Goal: Task Accomplishment & Management: Use online tool/utility

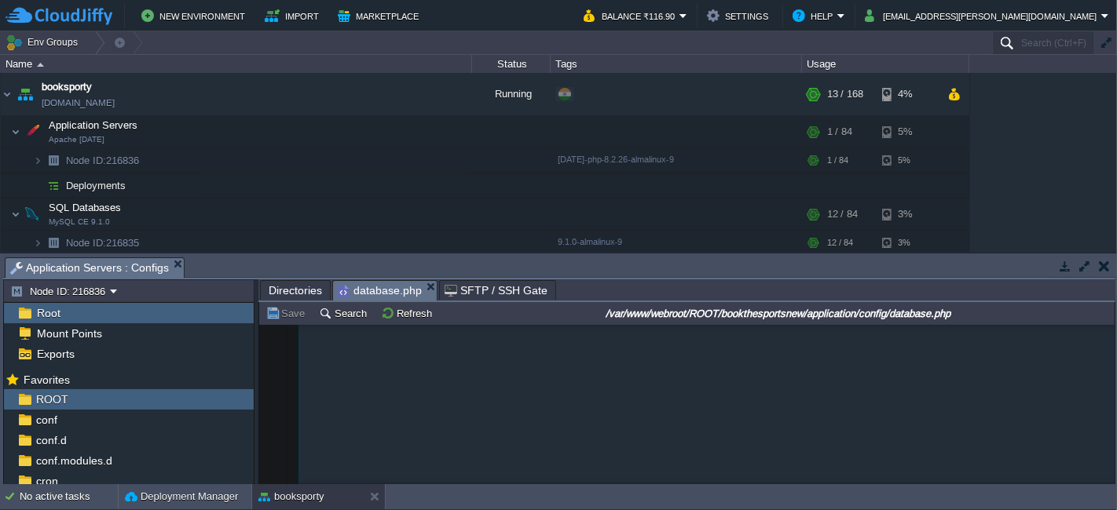
scroll to position [1894, 0]
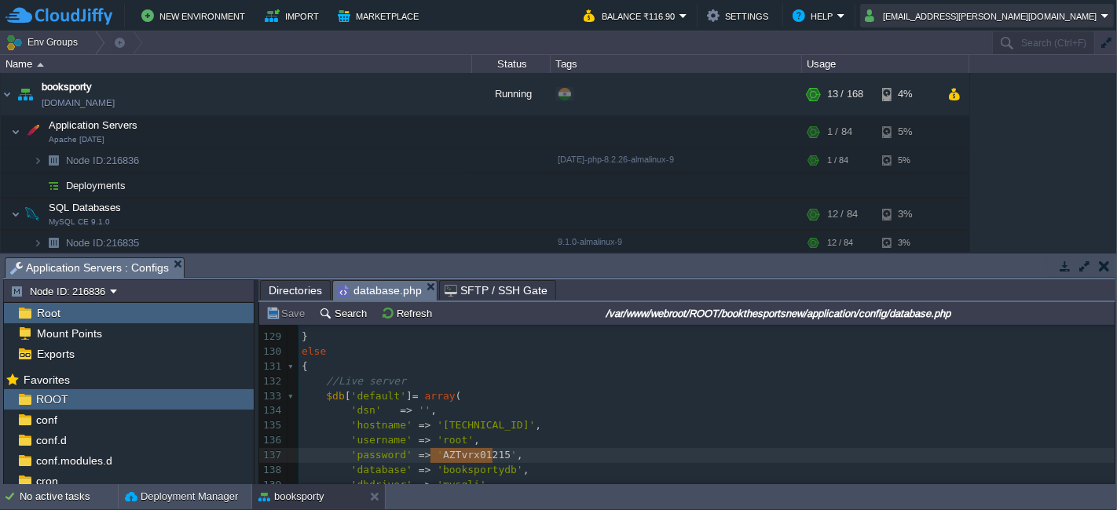
click at [1090, 21] on button "[EMAIL_ADDRESS][PERSON_NAME][DOMAIN_NAME]" at bounding box center [983, 15] width 236 height 19
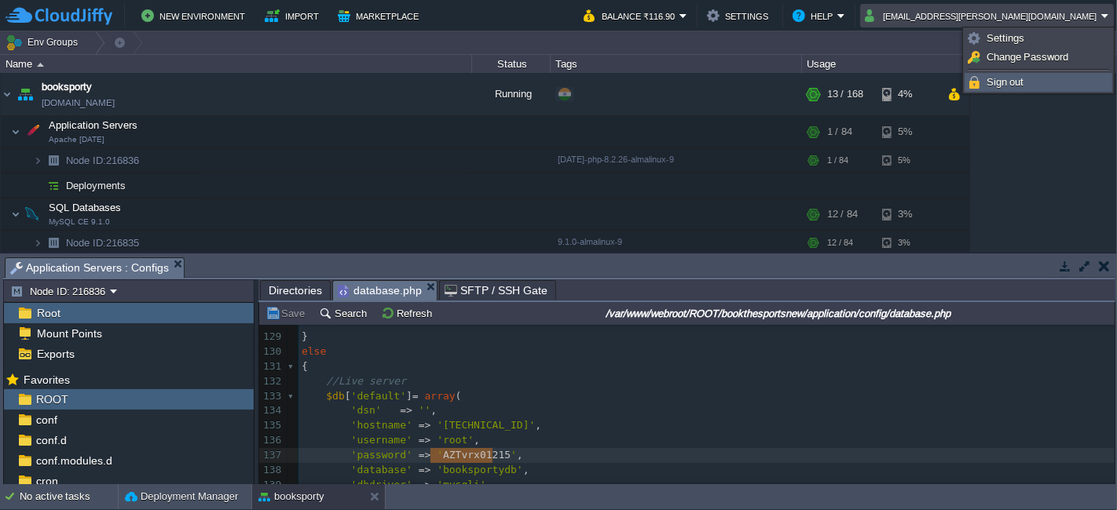
click at [1064, 80] on link "Sign out" at bounding box center [1038, 82] width 146 height 17
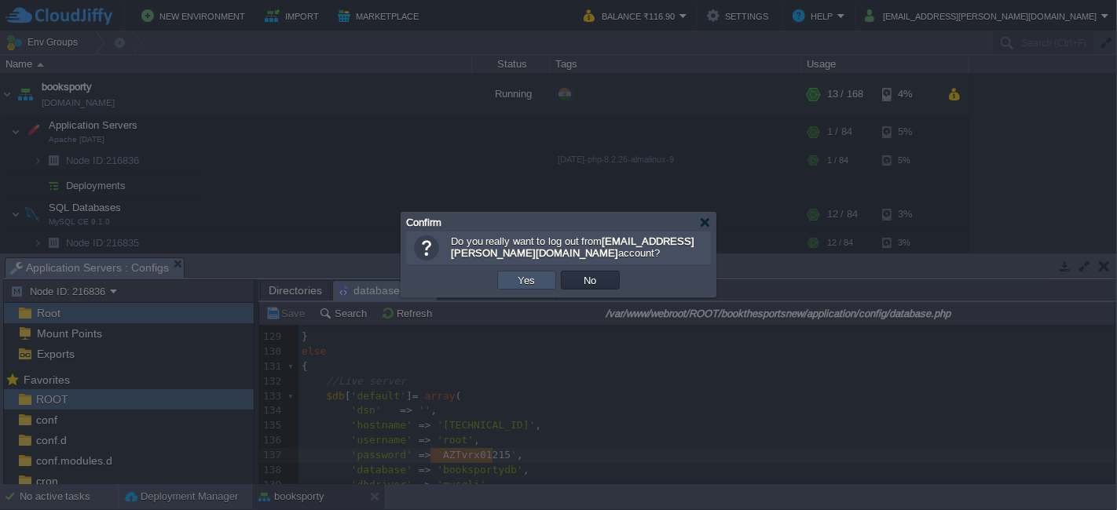
click at [529, 287] on button "Yes" at bounding box center [527, 280] width 27 height 14
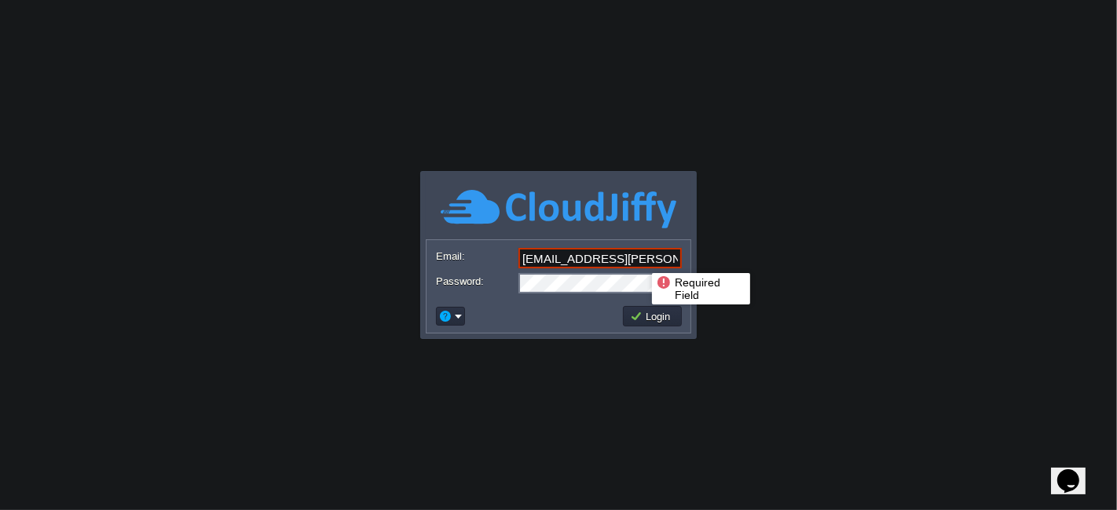
click at [641, 259] on input "[EMAIL_ADDRESS][PERSON_NAME][DOMAIN_NAME]" at bounding box center [599, 258] width 163 height 20
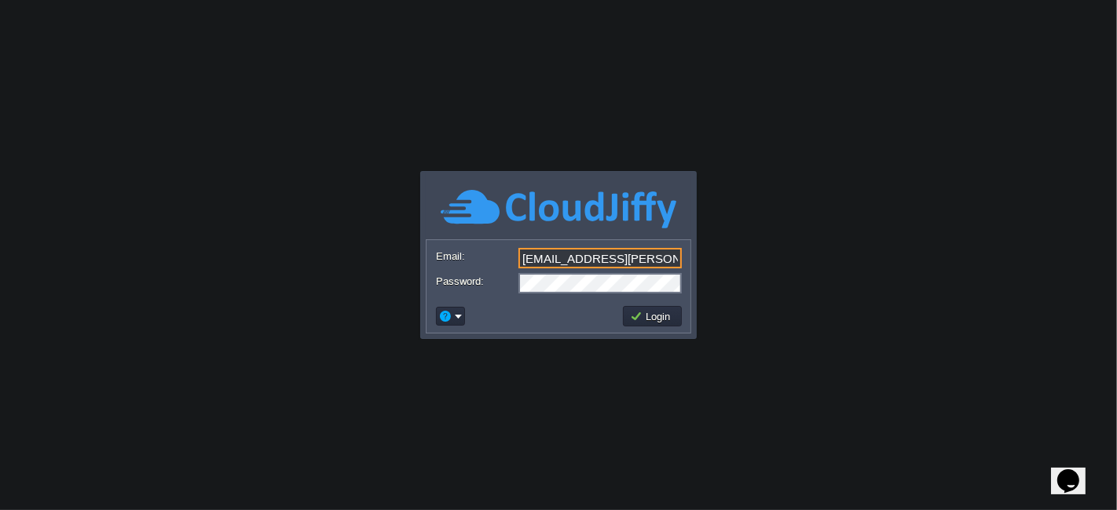
type input "[EMAIL_ADDRESS][DOMAIN_NAME]"
click at [642, 313] on button "Login" at bounding box center [653, 316] width 46 height 14
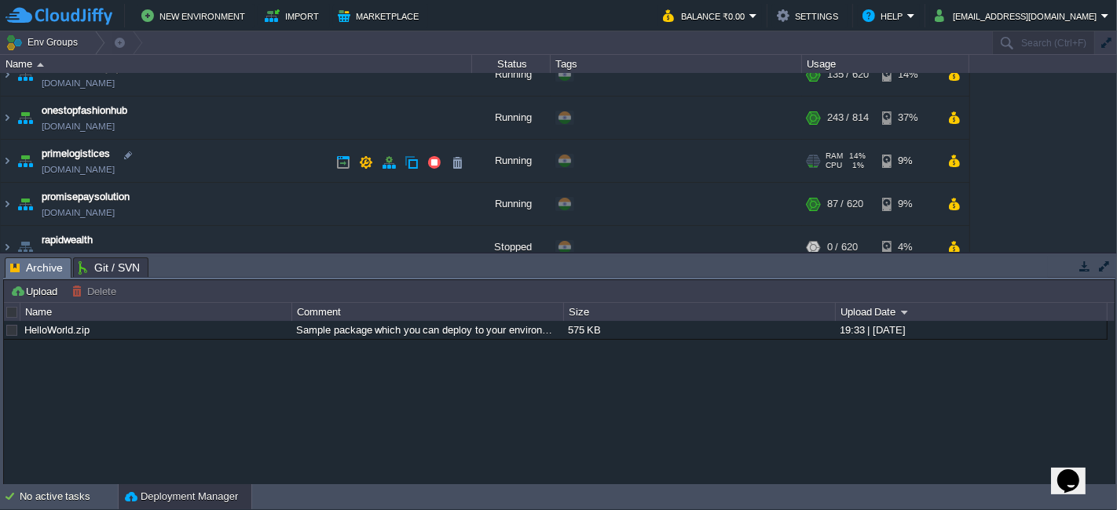
scroll to position [190, 0]
click at [6, 159] on img at bounding box center [7, 163] width 13 height 42
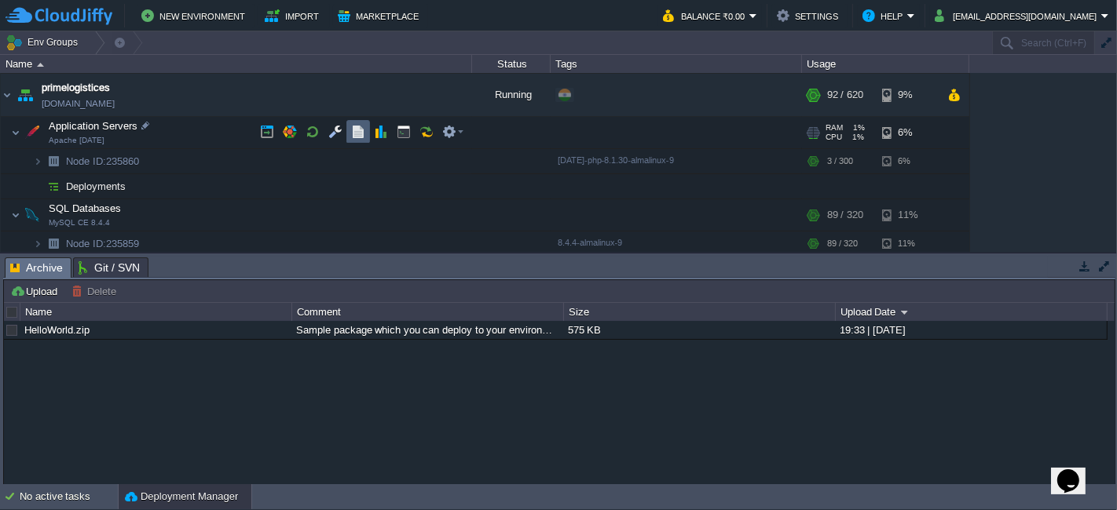
scroll to position [256, 0]
click at [340, 135] on button "button" at bounding box center [335, 134] width 14 height 14
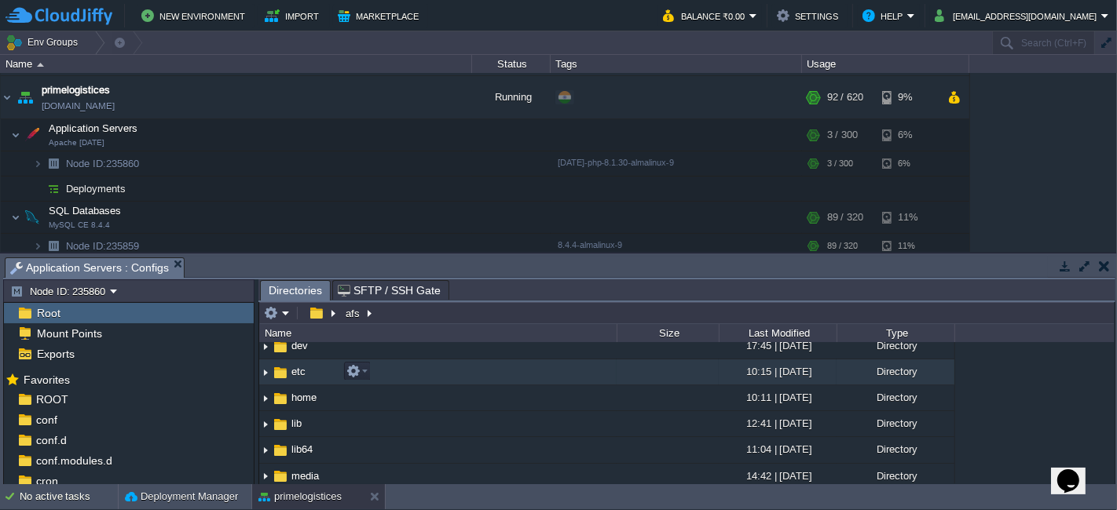
scroll to position [0, 0]
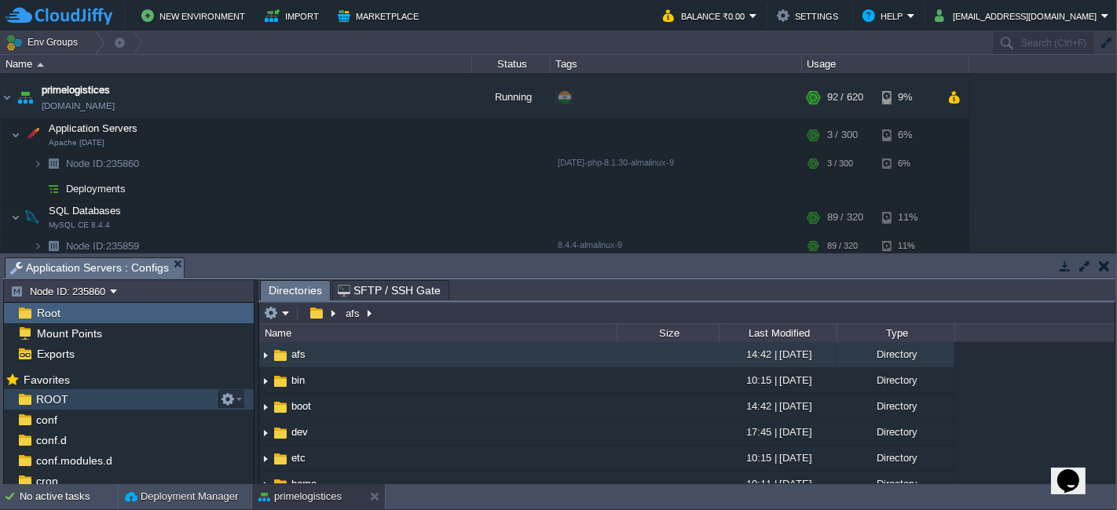
click at [132, 391] on div "ROOT" at bounding box center [129, 400] width 250 height 20
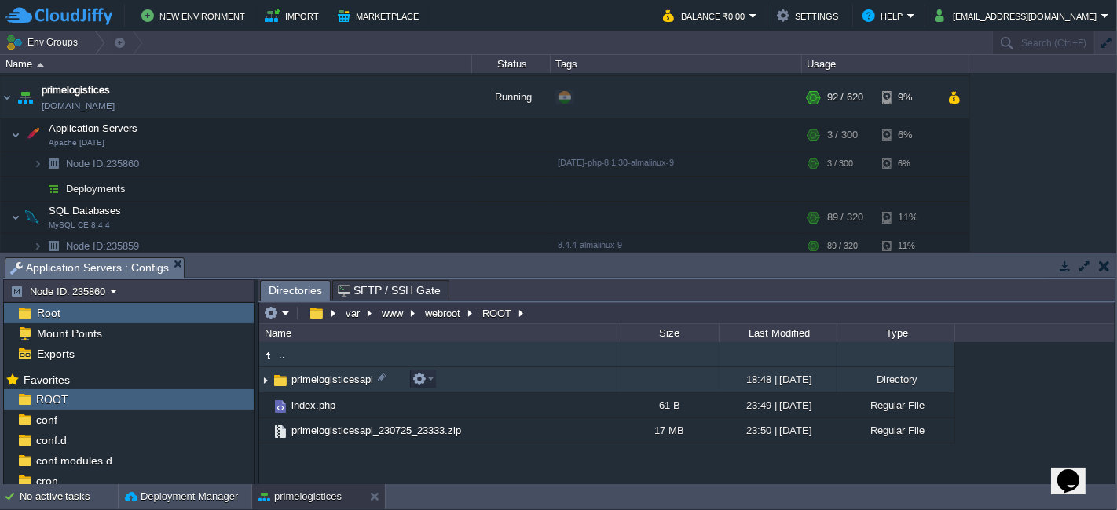
click at [448, 376] on td "primelogisticesapi" at bounding box center [437, 381] width 357 height 26
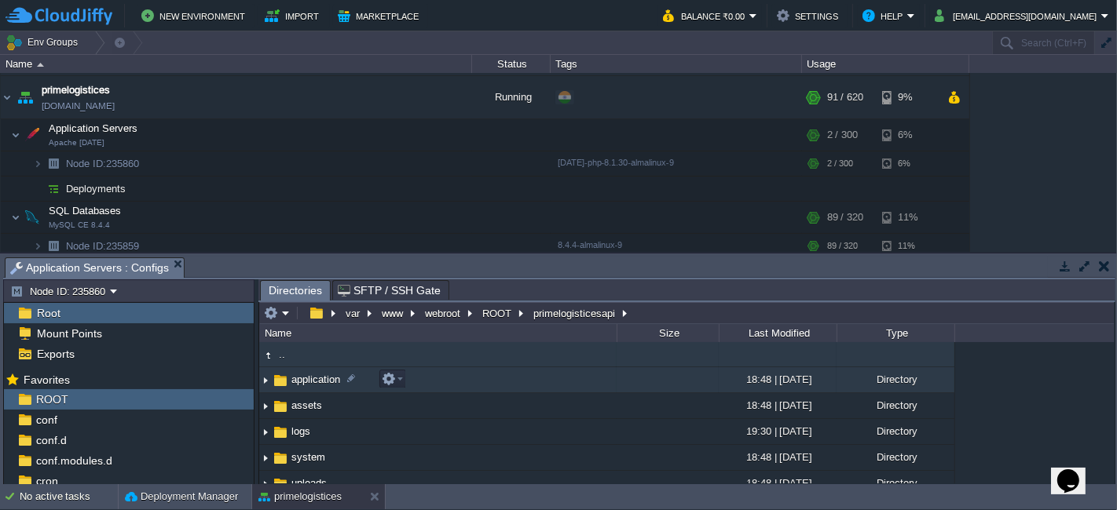
click at [448, 376] on td "application" at bounding box center [437, 381] width 357 height 26
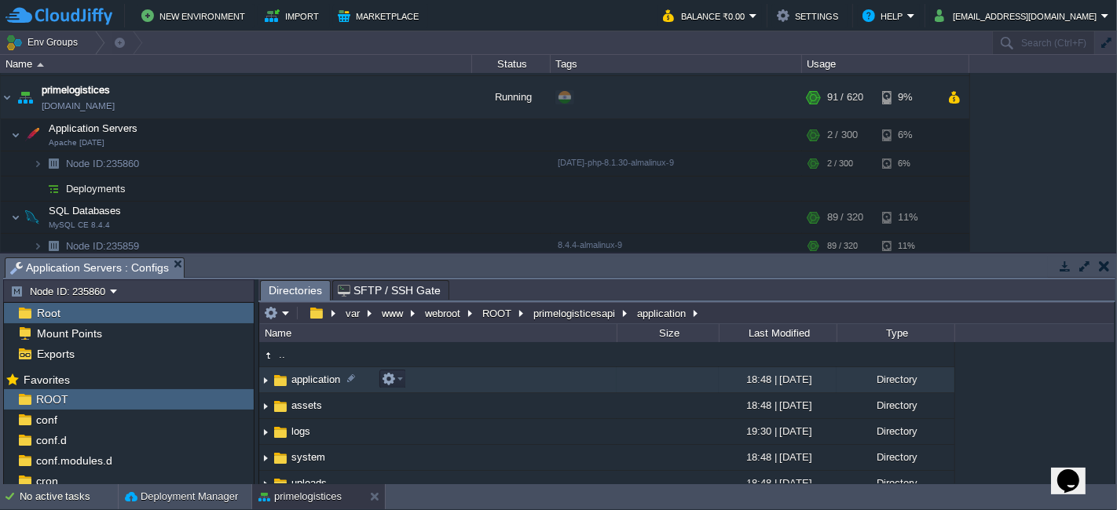
click at [448, 376] on td "application" at bounding box center [437, 381] width 357 height 26
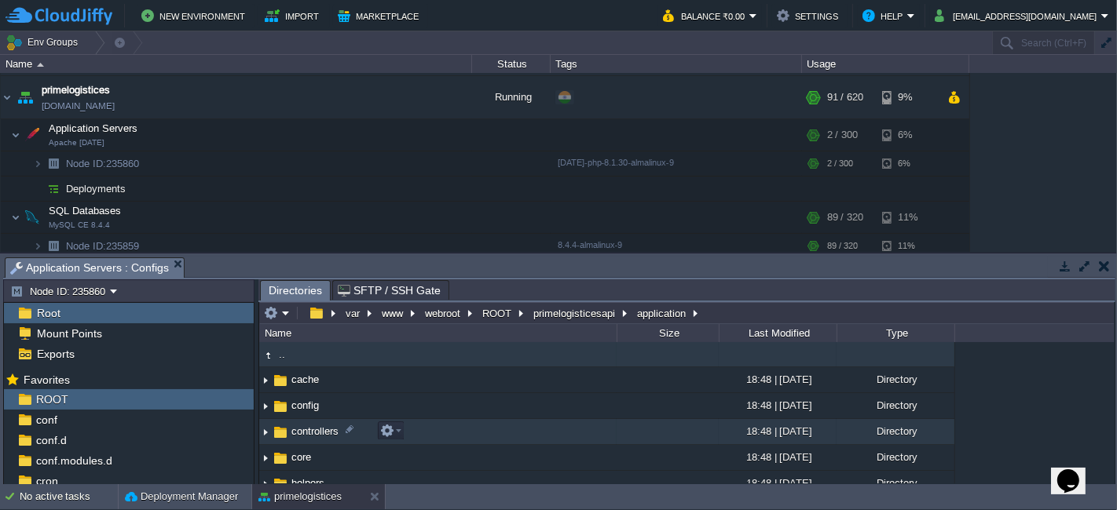
click at [452, 434] on td "controllers" at bounding box center [437, 432] width 357 height 26
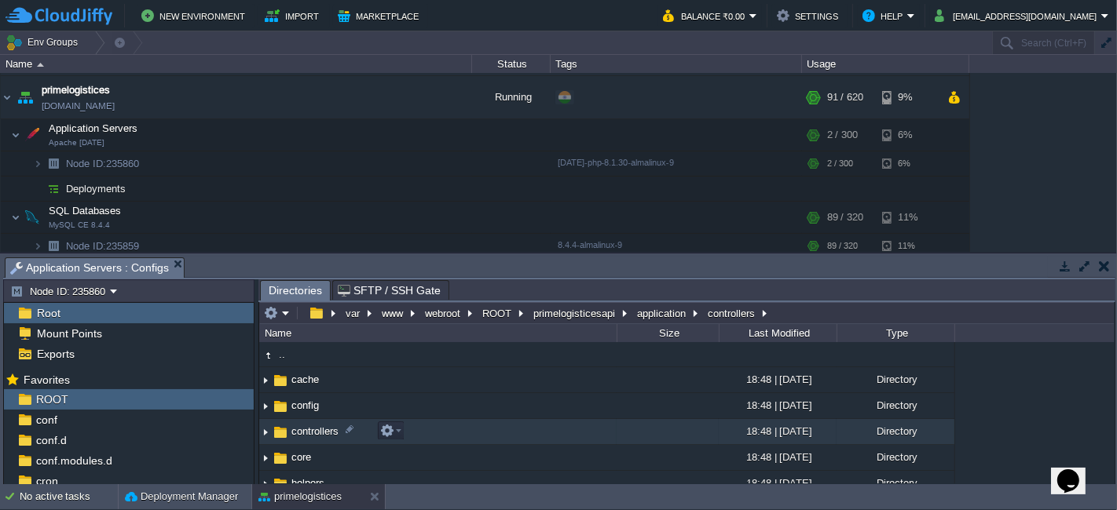
click at [452, 434] on td "controllers" at bounding box center [437, 432] width 357 height 26
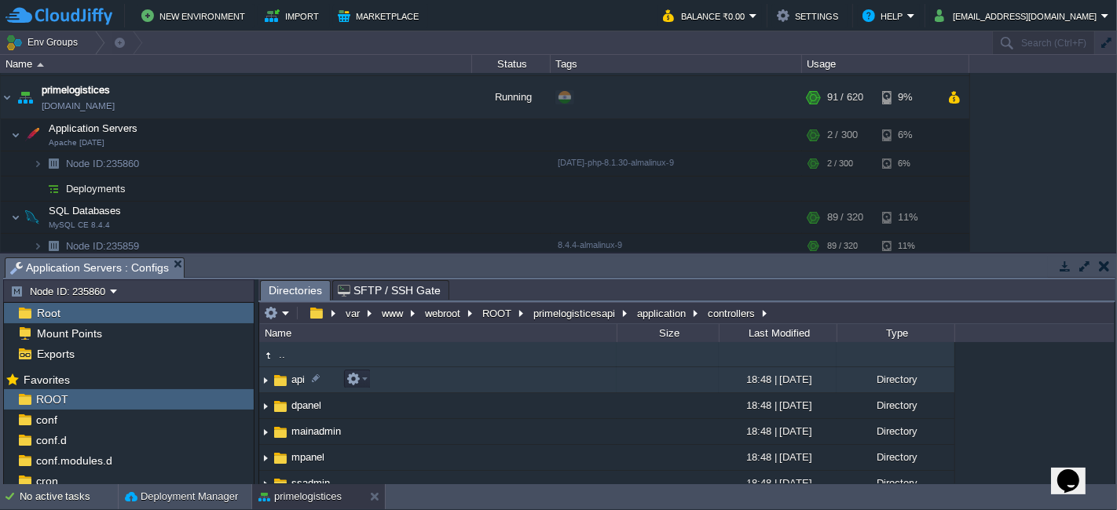
click at [421, 382] on td "api" at bounding box center [437, 381] width 357 height 26
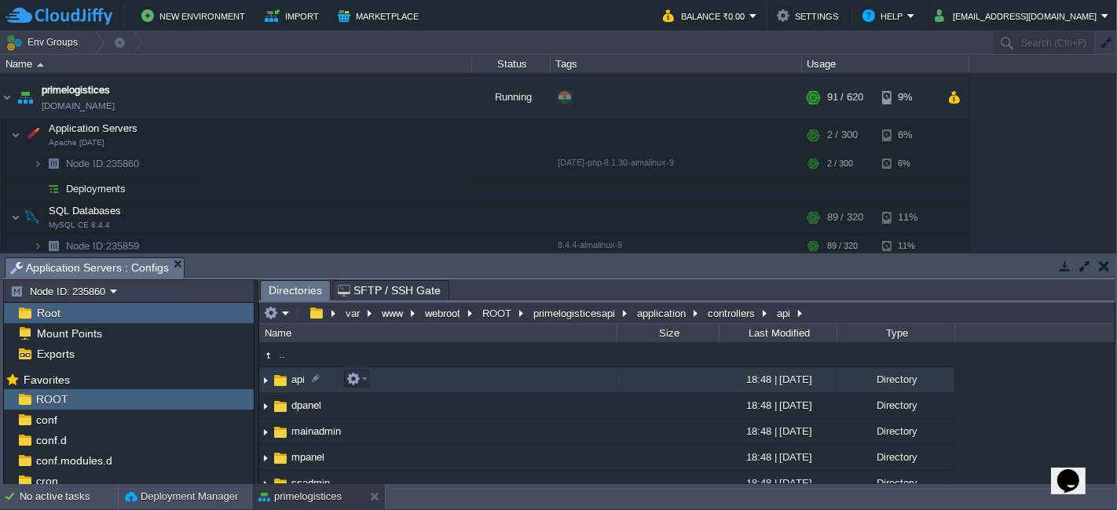
click at [421, 382] on td "api" at bounding box center [437, 381] width 357 height 26
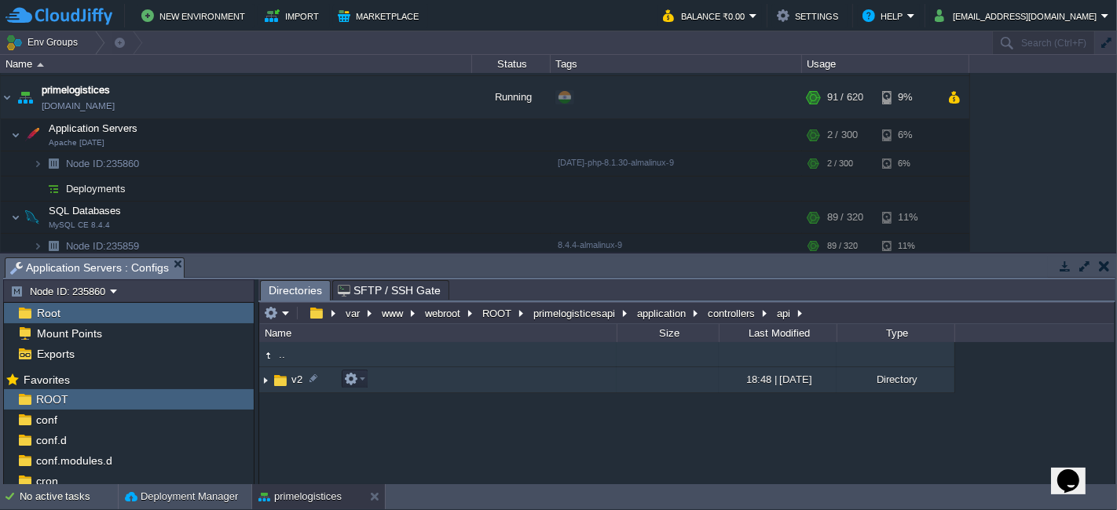
click at [421, 382] on td "v2" at bounding box center [437, 381] width 357 height 26
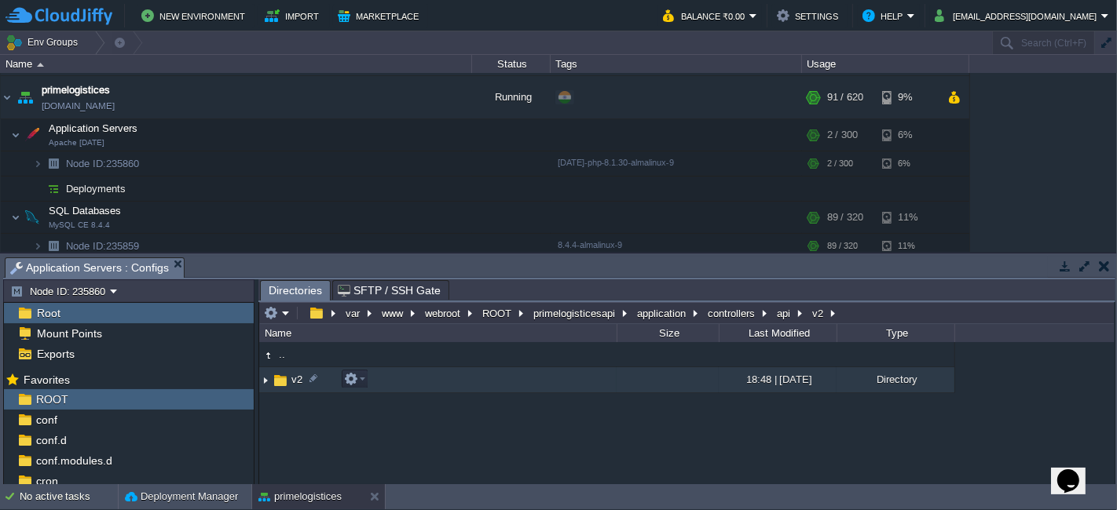
click at [421, 382] on td "v2" at bounding box center [437, 381] width 357 height 26
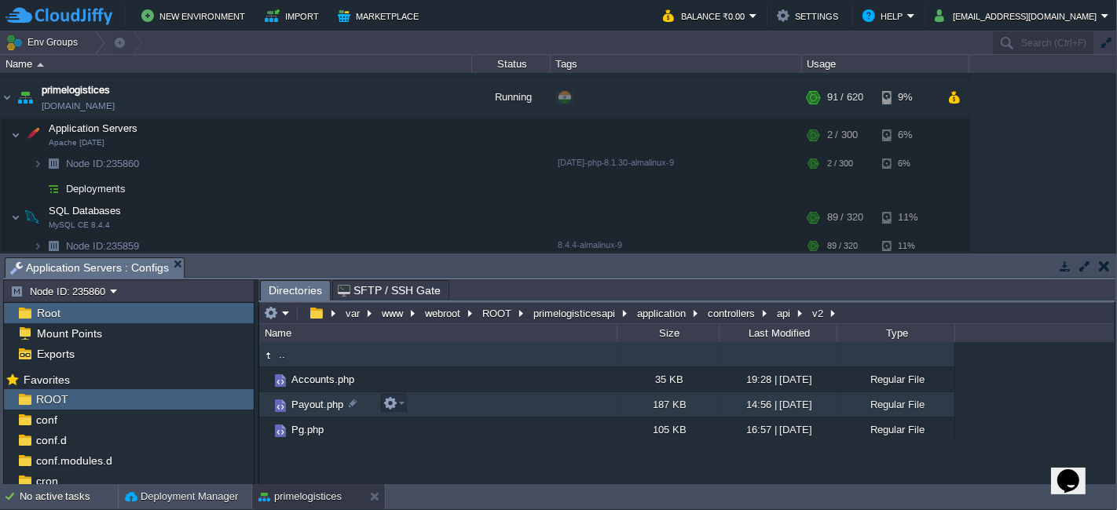
click at [426, 404] on td "Payout.php" at bounding box center [437, 405] width 357 height 25
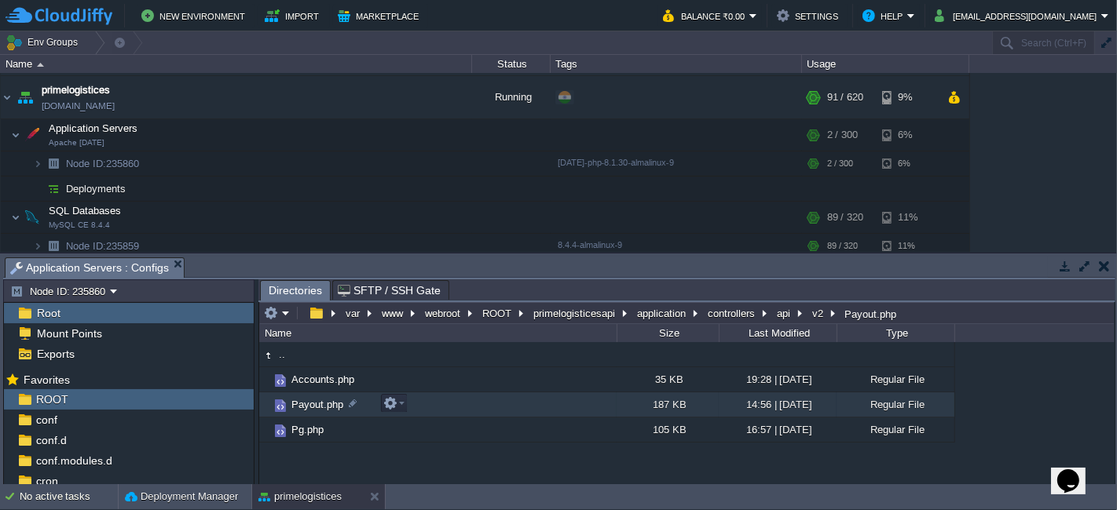
click at [426, 404] on td "Payout.php" at bounding box center [437, 405] width 357 height 25
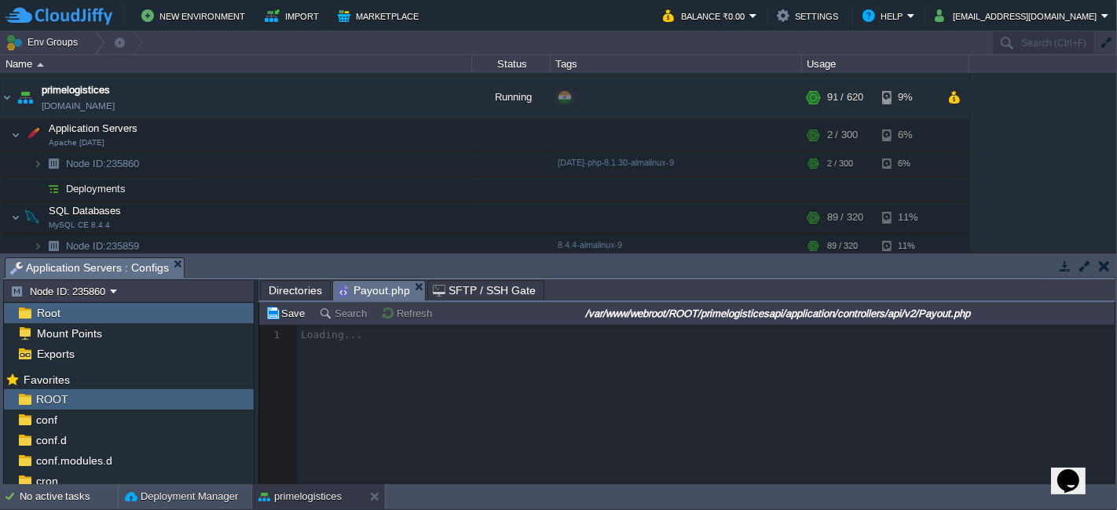
click at [426, 404] on div at bounding box center [686, 404] width 855 height 159
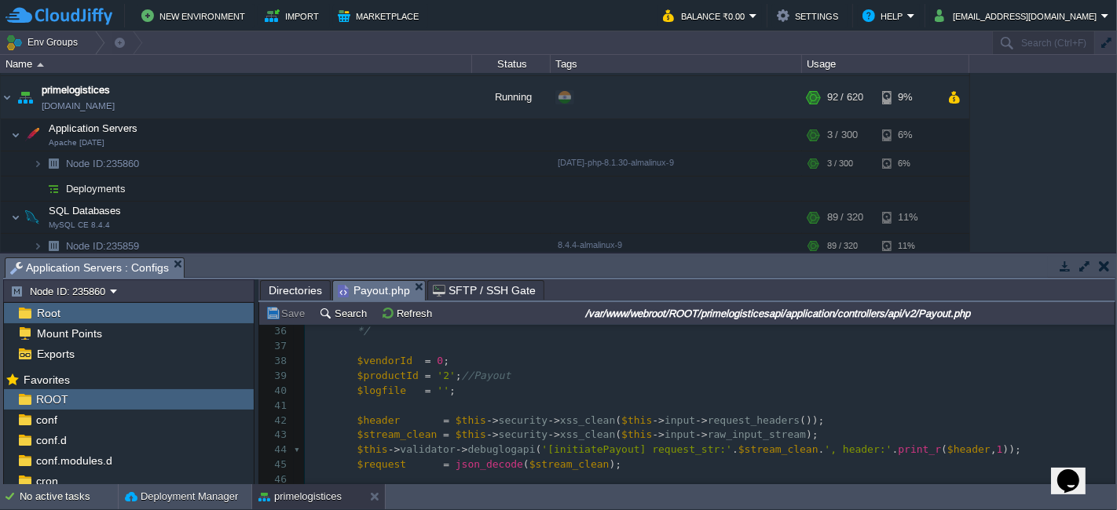
scroll to position [565, 0]
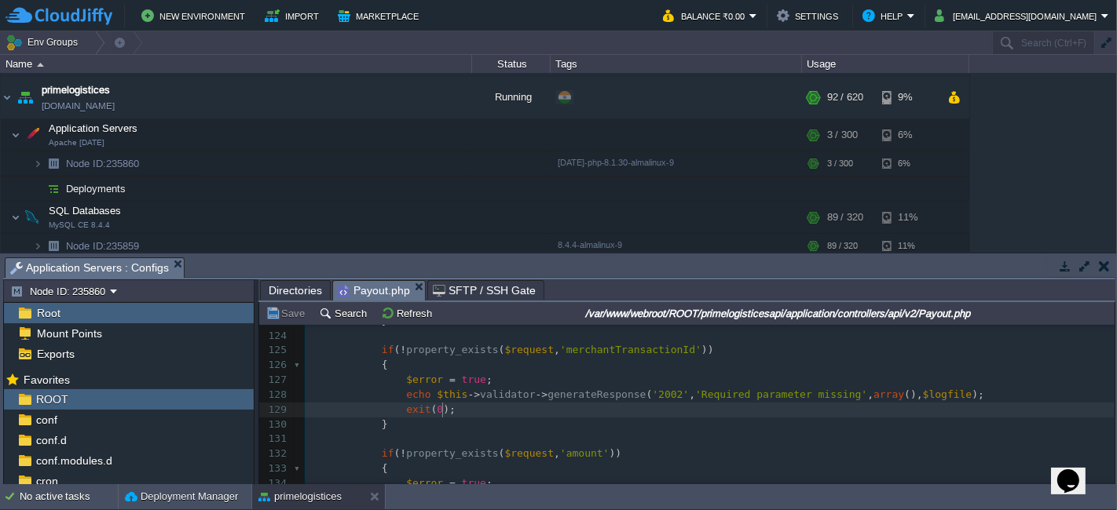
click at [1053, 418] on pre "}" at bounding box center [710, 425] width 810 height 15
type textarea "-"
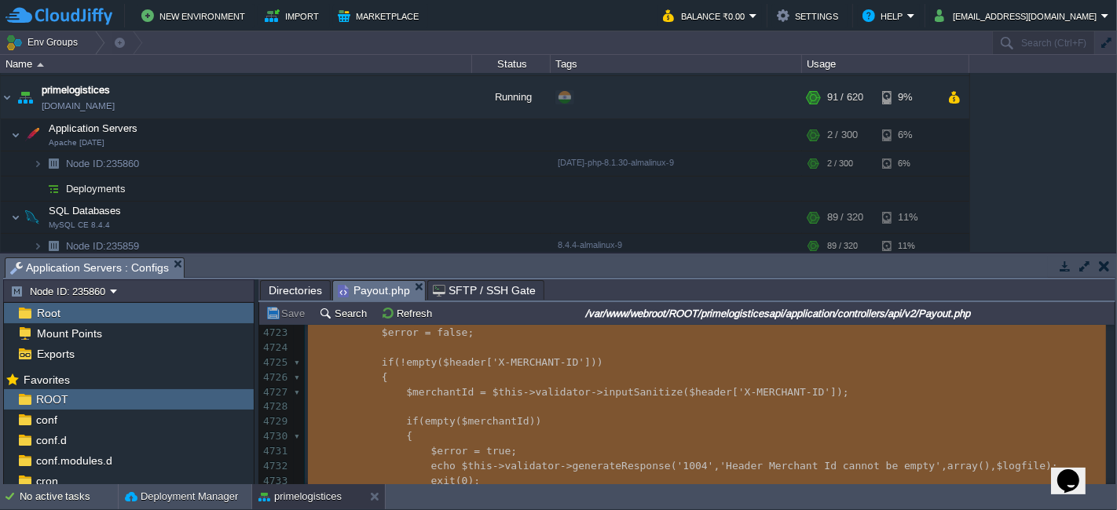
type textarea "-"
click at [657, 412] on pre at bounding box center [710, 407] width 810 height 15
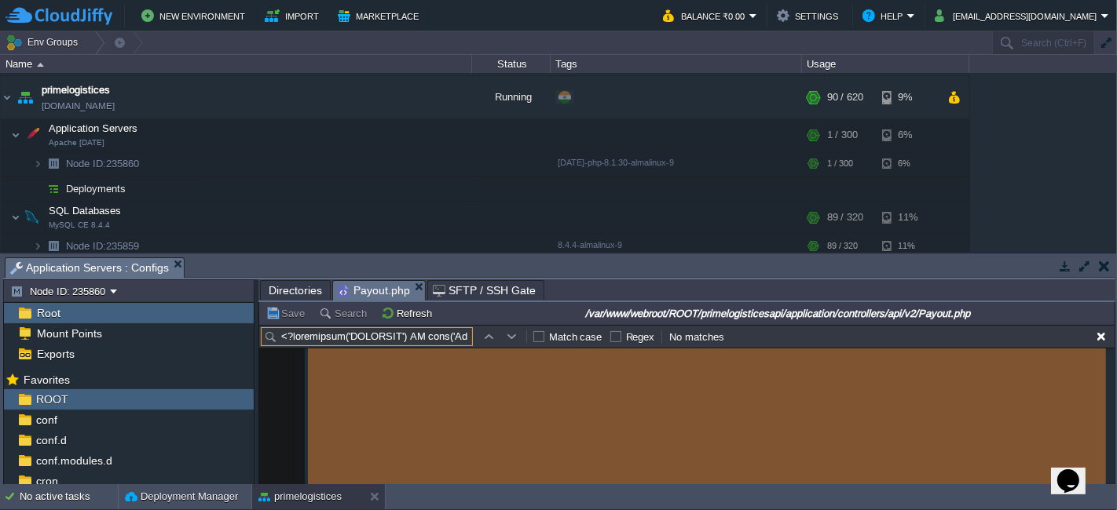
scroll to position [70145, 0]
type input "<?phpdefined('BASEPATH') OR exit('No direct script access allowed');class Payou…"
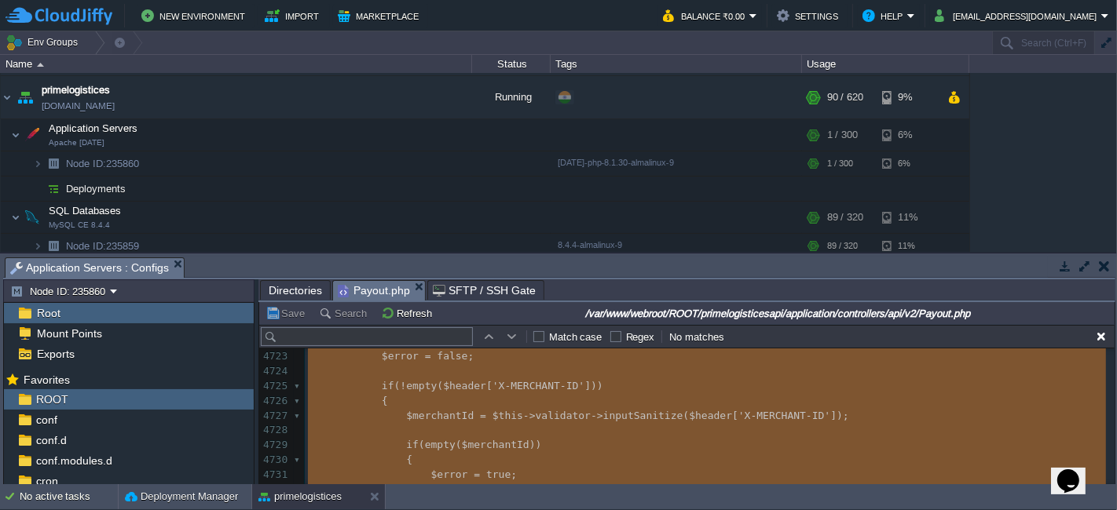
click at [689, 412] on span "$header" at bounding box center [710, 416] width 43 height 12
click at [637, 447] on pre "if ( empty ( $merchantId ))" at bounding box center [710, 445] width 810 height 15
click at [342, 331] on input "text" at bounding box center [367, 336] width 212 height 19
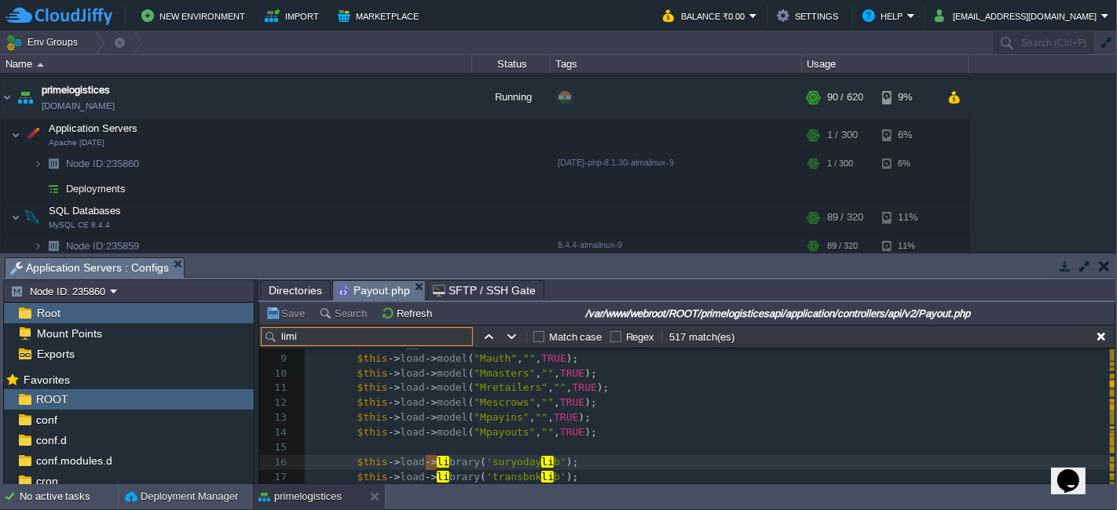
scroll to position [6413, 0]
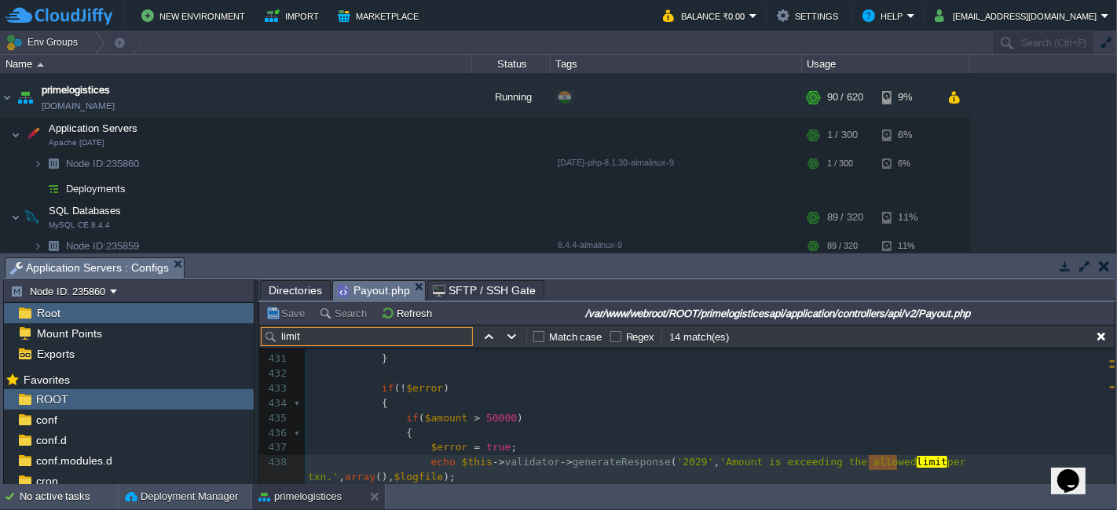
type input "limit"
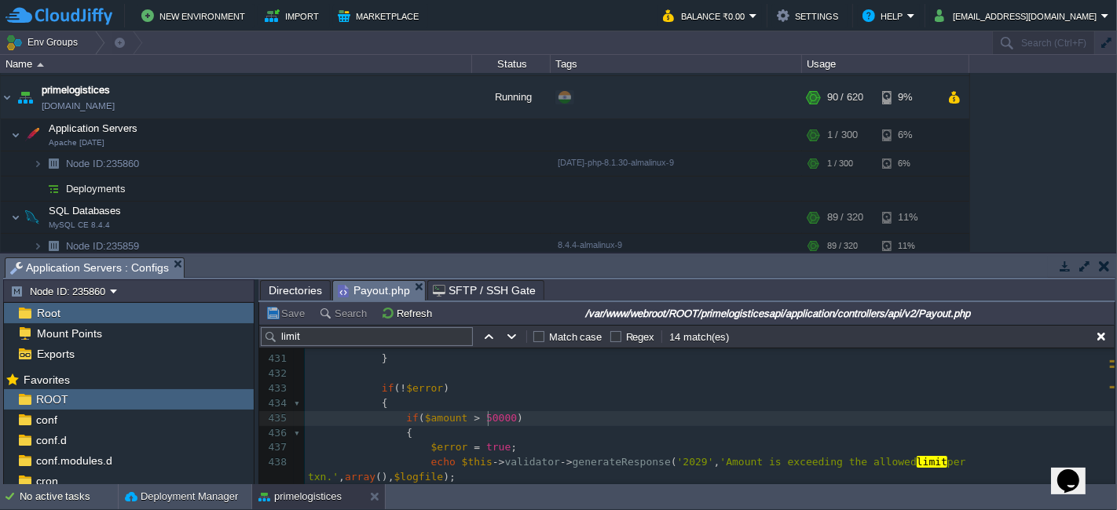
click at [486, 419] on span "50000" at bounding box center [501, 418] width 31 height 12
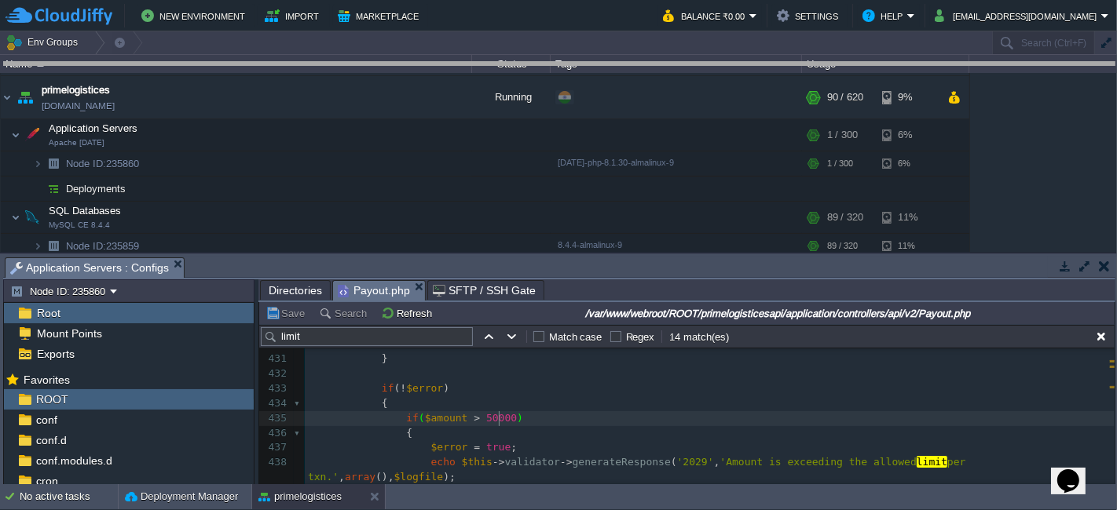
drag, startPoint x: 628, startPoint y: 265, endPoint x: 619, endPoint y: 71, distance: 195.0
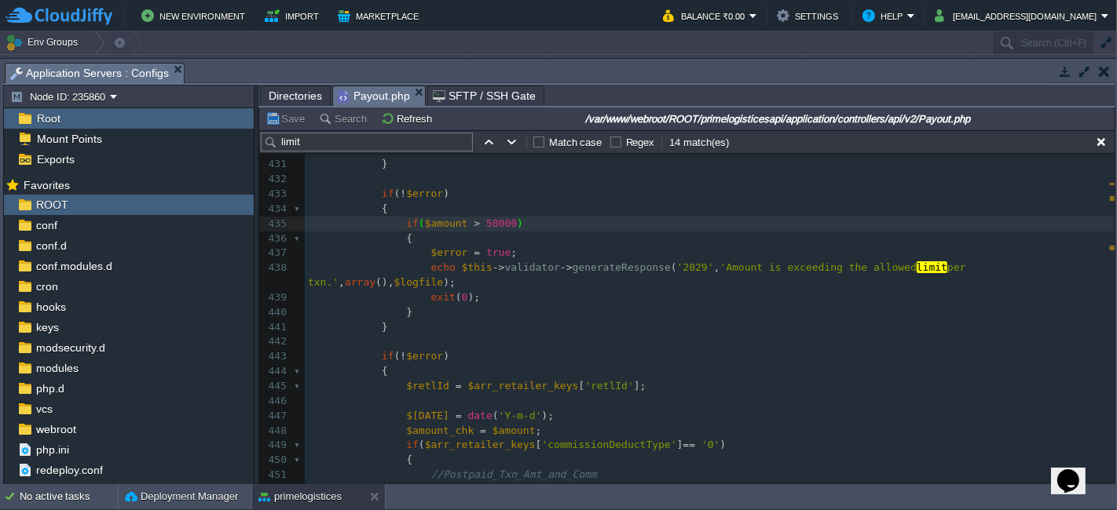
type textarea "50000"
type textarea "20000"
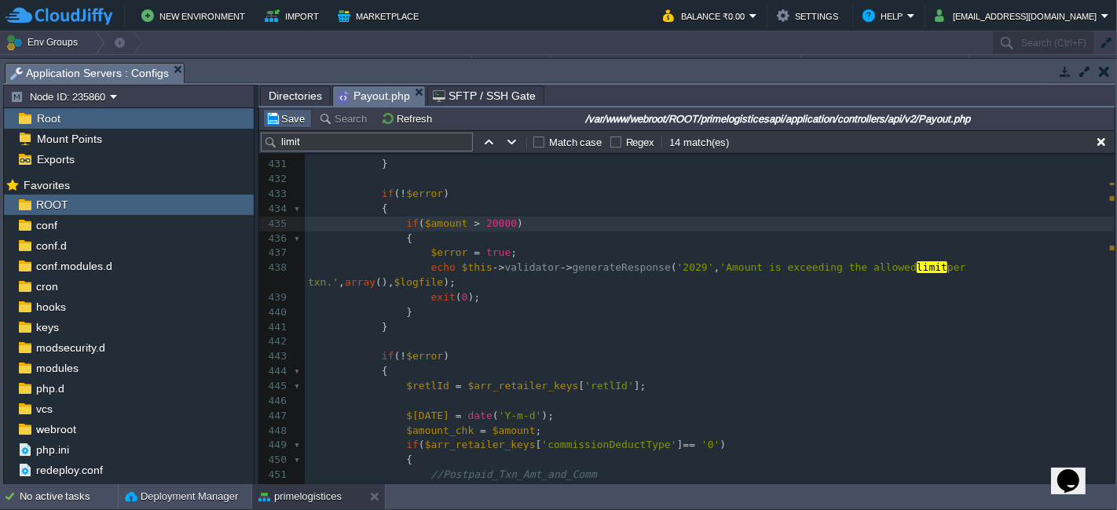
type textarea "2"
click at [291, 115] on button "Save" at bounding box center [287, 119] width 44 height 14
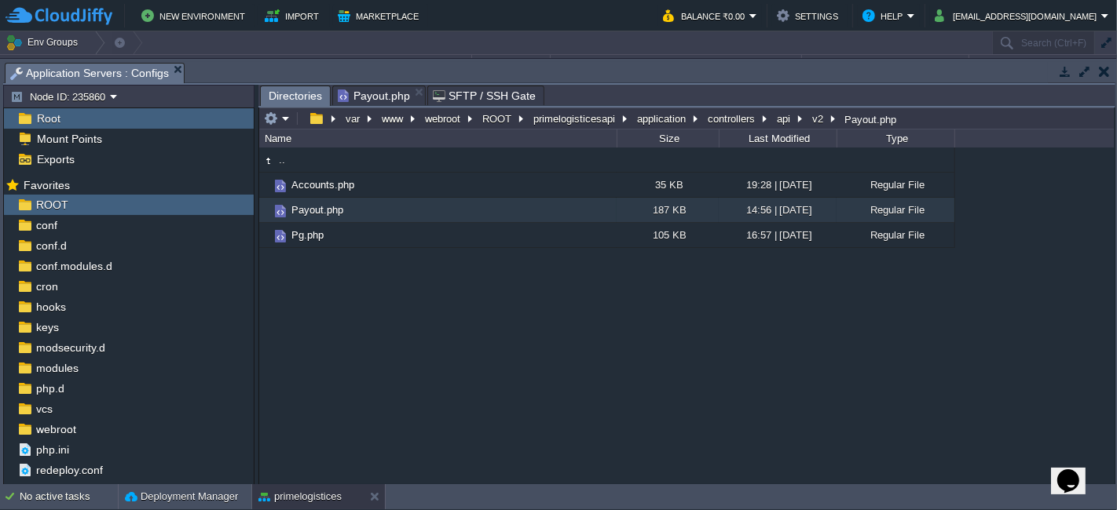
click at [296, 93] on span "Directories" at bounding box center [295, 96] width 53 height 20
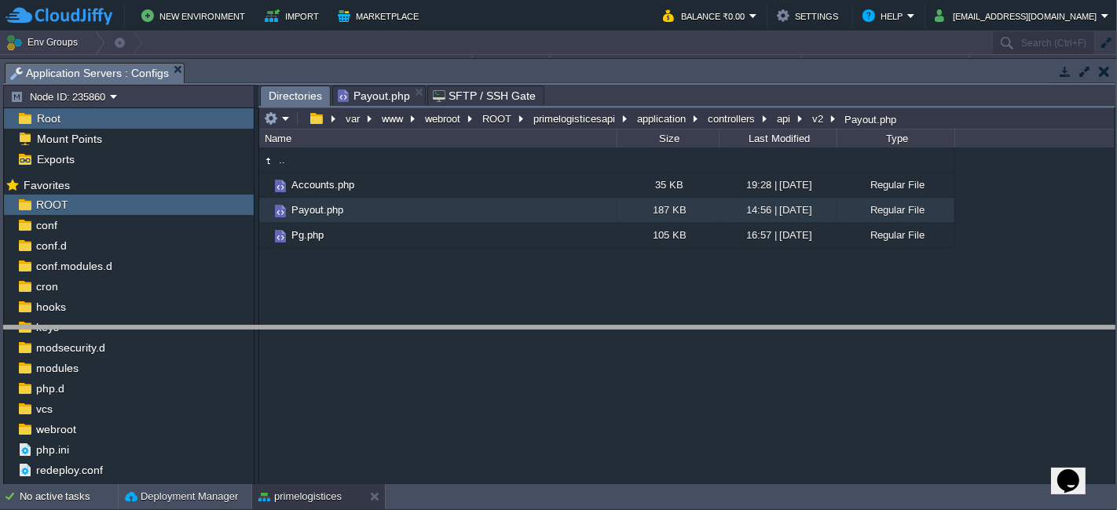
drag, startPoint x: 467, startPoint y: 68, endPoint x: 456, endPoint y: 332, distance: 264.1
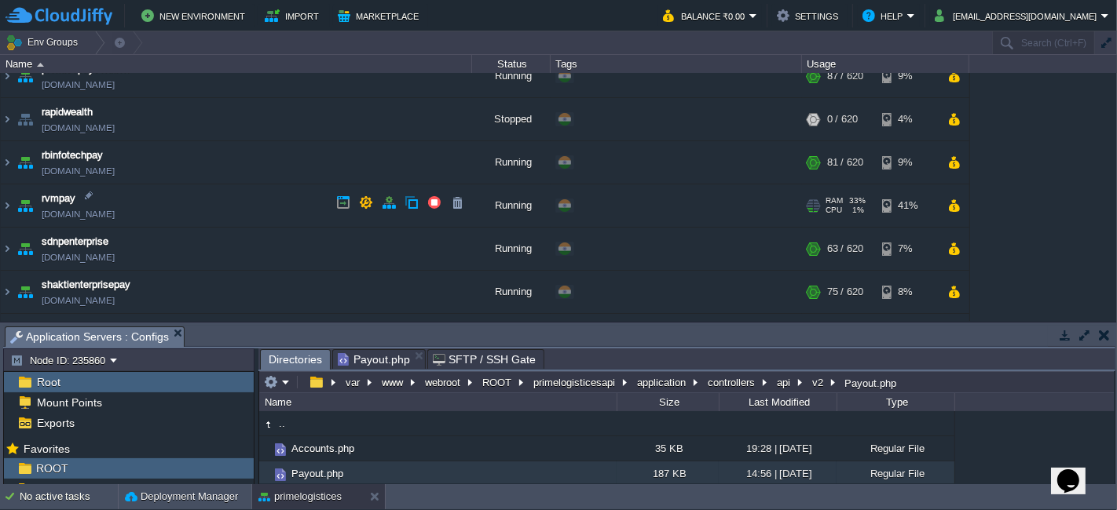
scroll to position [460, 0]
click at [10, 202] on img at bounding box center [7, 206] width 13 height 42
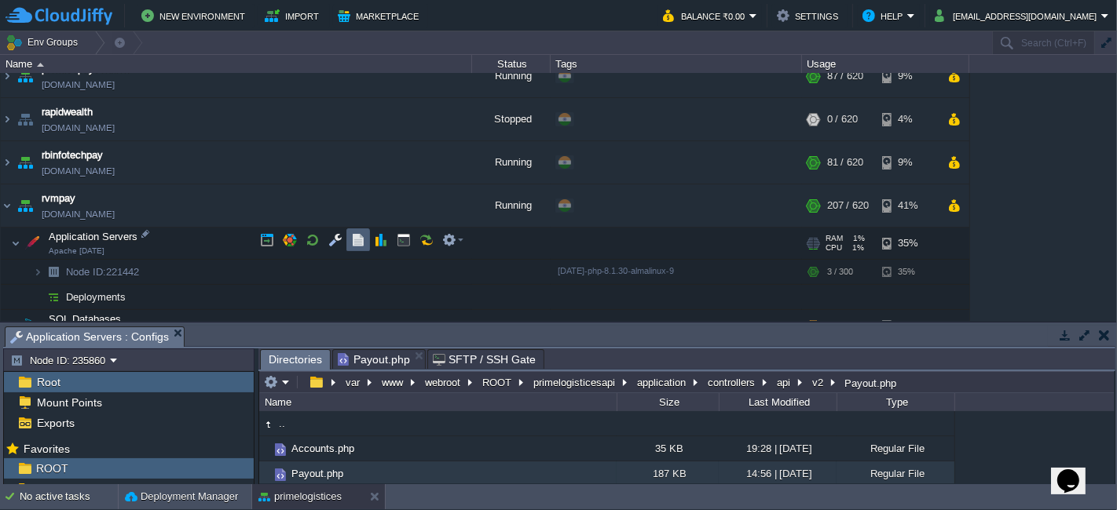
click at [346, 232] on td at bounding box center [358, 241] width 24 height 24
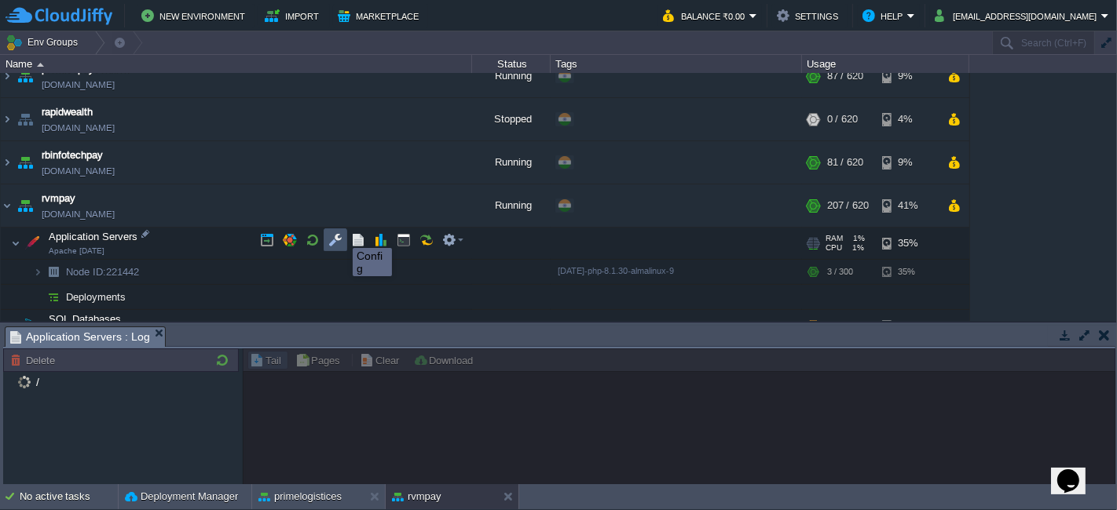
click at [341, 234] on button "button" at bounding box center [335, 240] width 14 height 14
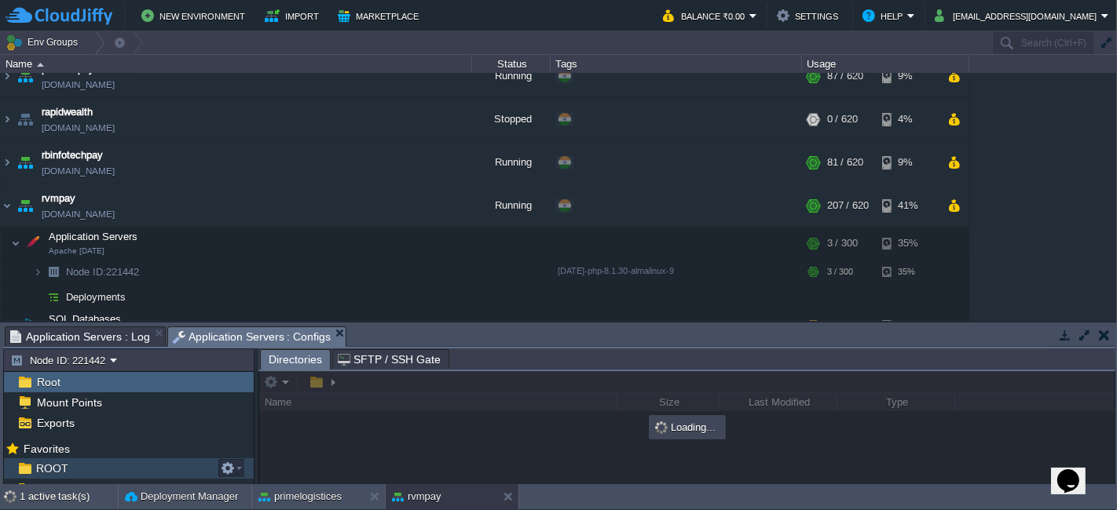
click at [74, 467] on div "ROOT" at bounding box center [129, 469] width 250 height 20
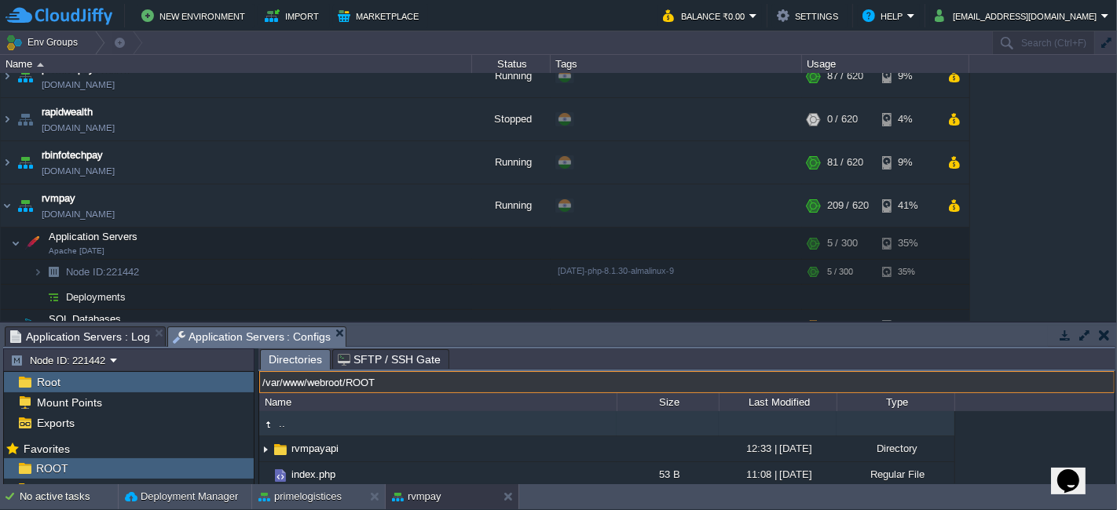
click at [631, 385] on input "/var/www/webroot/ROOT" at bounding box center [686, 382] width 855 height 22
paste input "/rvmpayapi/application/controllers/api/v2"
type input "/var/www/webroot/ROOT/rvmpayapi/application/controllers/api/v2"
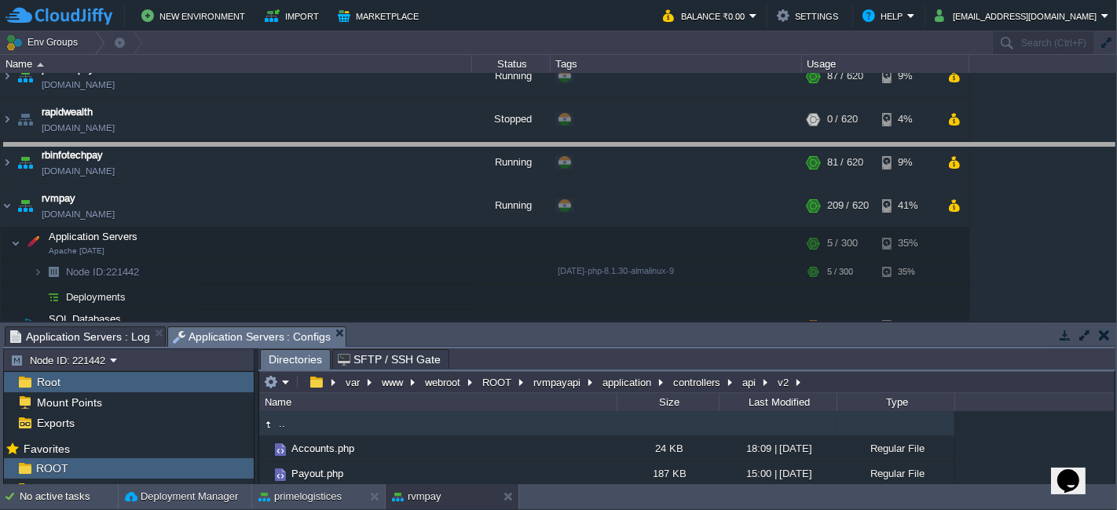
drag, startPoint x: 621, startPoint y: 331, endPoint x: 630, endPoint y: 148, distance: 183.2
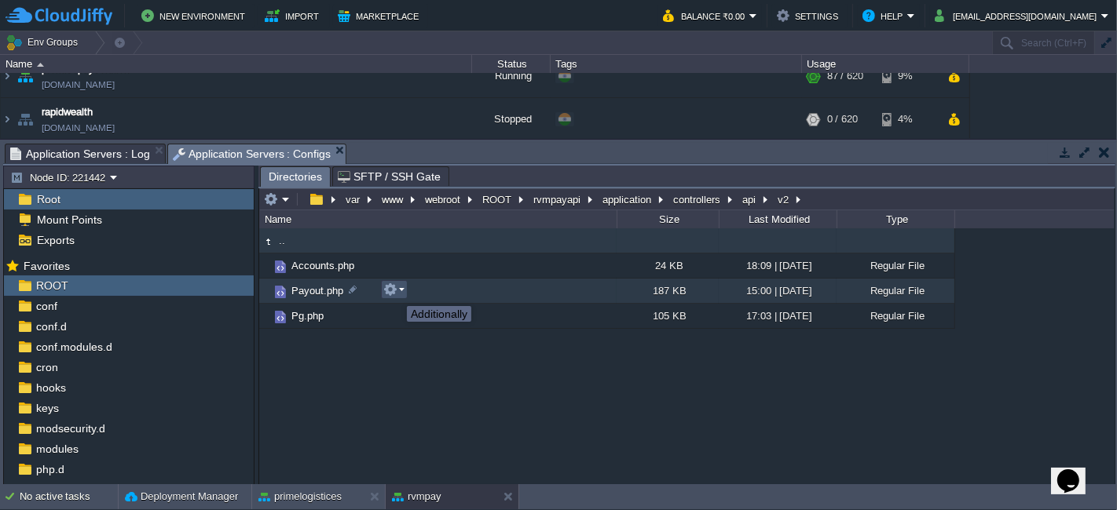
click at [395, 292] on button "button" at bounding box center [390, 290] width 14 height 14
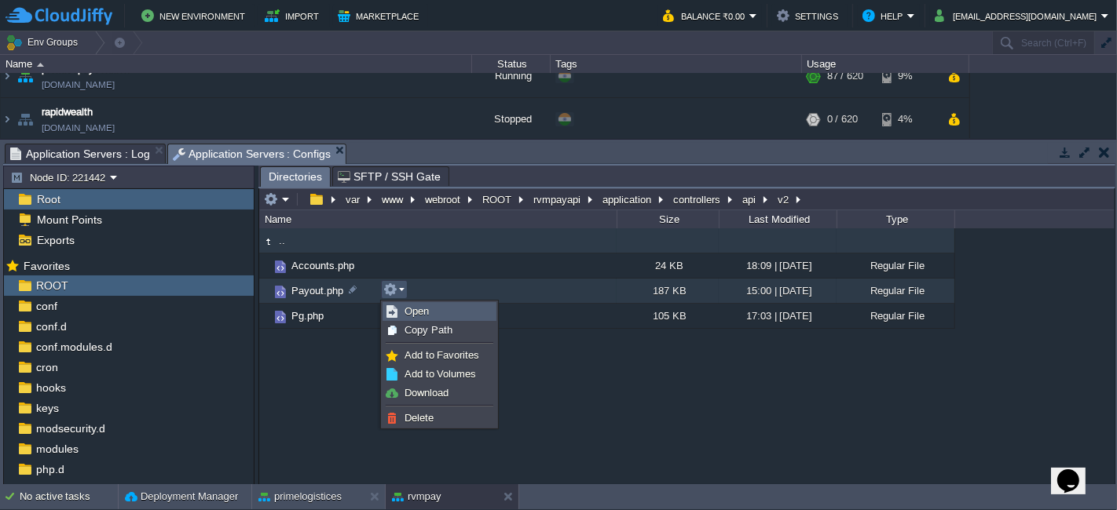
click at [430, 306] on link "Open" at bounding box center [439, 311] width 112 height 17
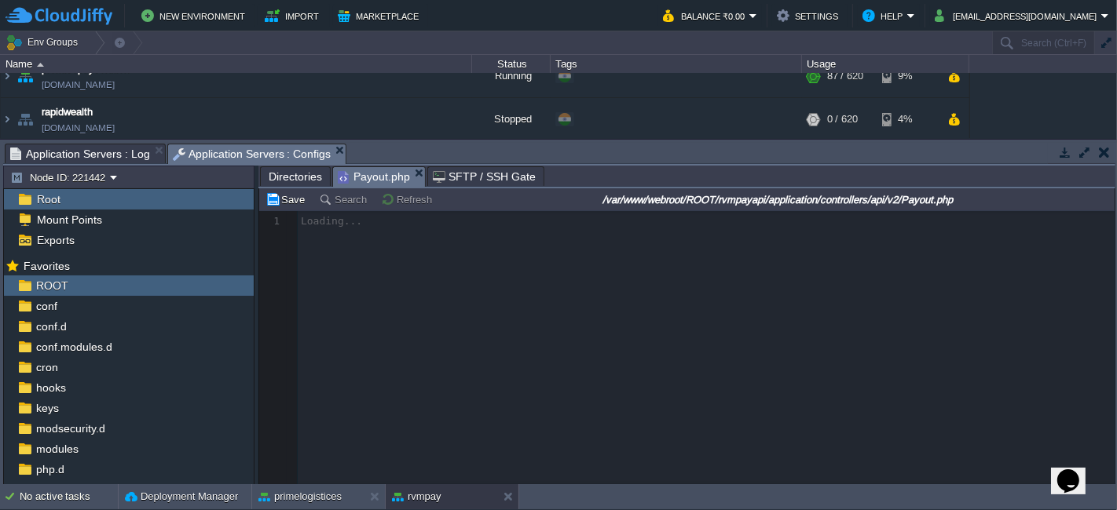
click at [611, 324] on div at bounding box center [686, 347] width 855 height 273
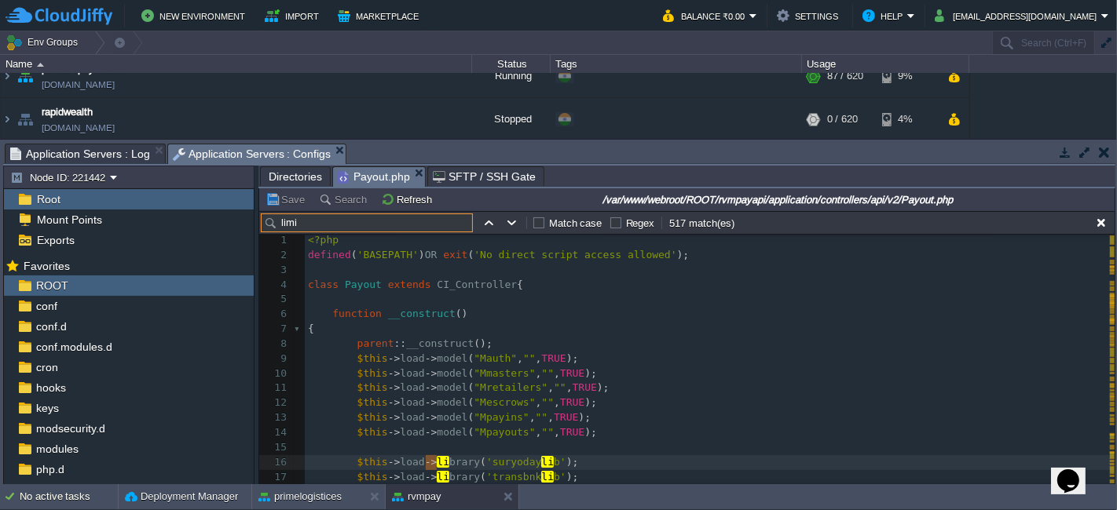
scroll to position [6285, 0]
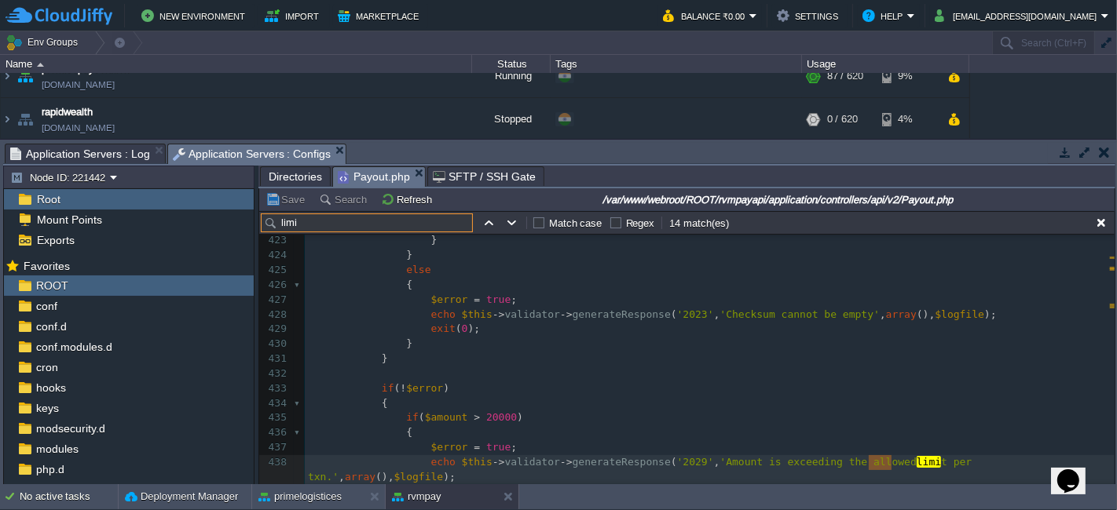
type input "limi"
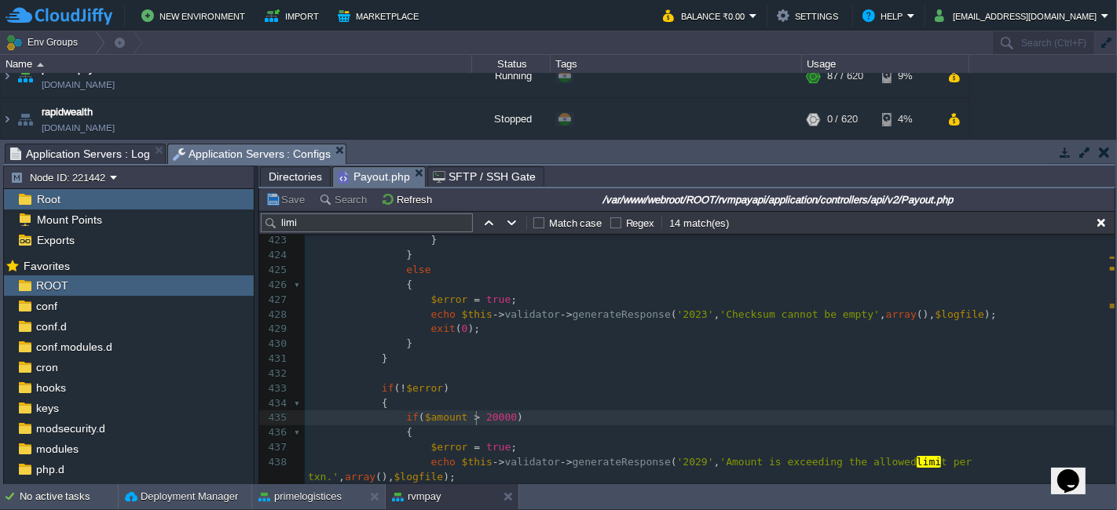
click at [475, 418] on div "x if ( isset ( $arr_return3 [ 'data' ] -> errorMsg ) && ( $arr_return3 [ 'data'…" at bounding box center [710, 367] width 810 height 562
type textarea "5"
click at [293, 200] on button "Save" at bounding box center [287, 199] width 44 height 14
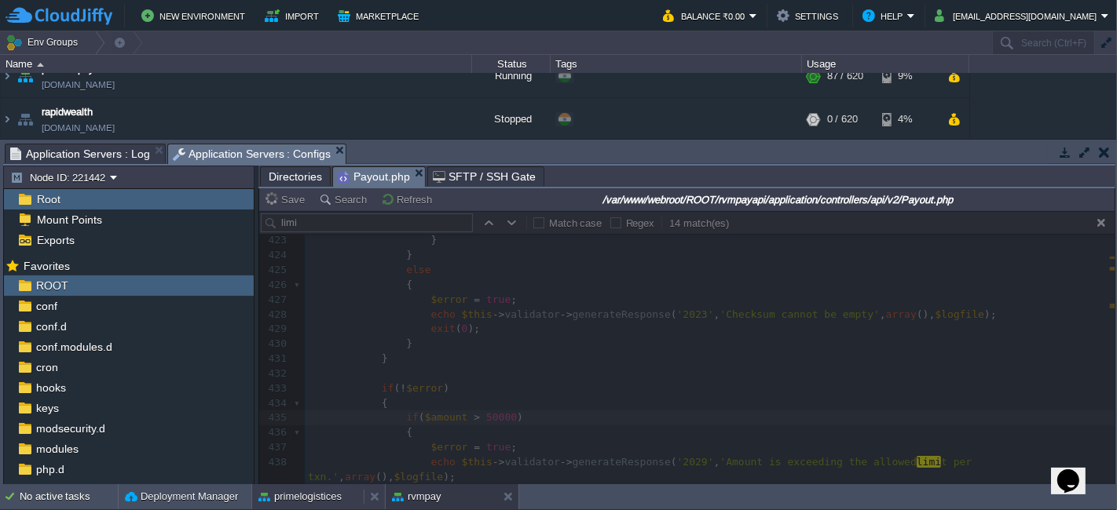
click at [296, 497] on button "primelogistices" at bounding box center [299, 497] width 83 height 16
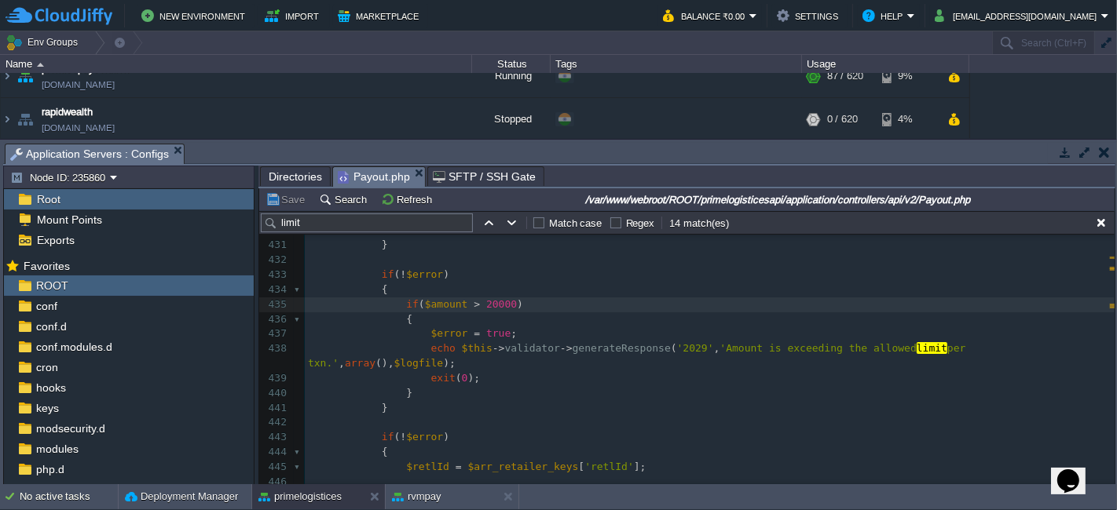
click at [375, 176] on span "Payout.php" at bounding box center [374, 177] width 72 height 20
click at [278, 192] on button "Save" at bounding box center [287, 199] width 44 height 14
click at [423, 501] on button "rvmpay" at bounding box center [416, 497] width 49 height 16
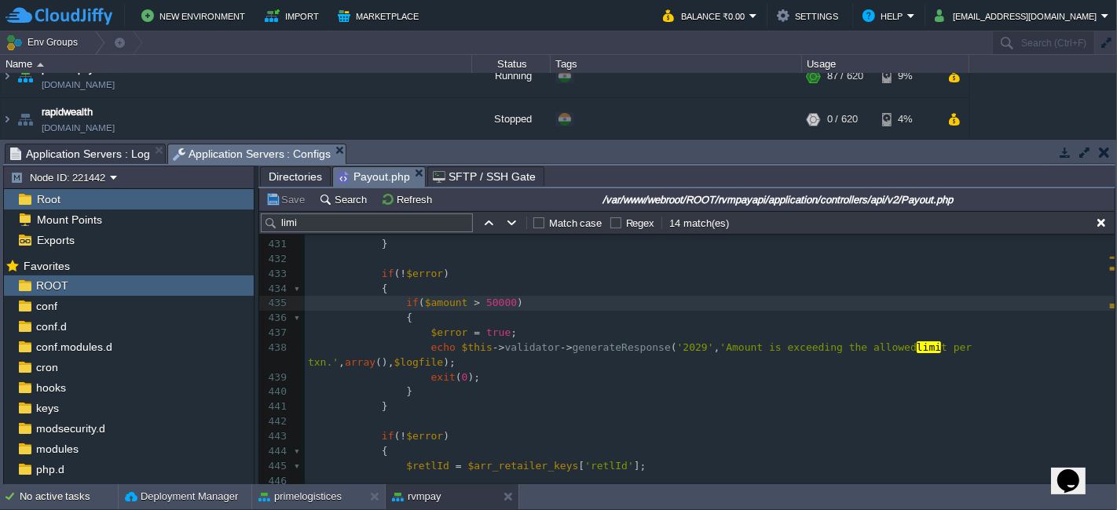
scroll to position [6399, 0]
click at [320, 492] on button "primelogistices" at bounding box center [299, 497] width 83 height 16
